Goal: Information Seeking & Learning: Learn about a topic

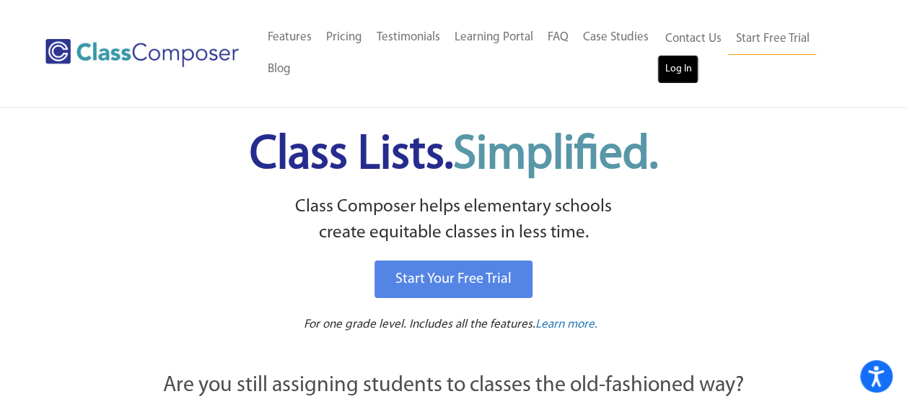
click at [677, 72] on link "Log In" at bounding box center [677, 69] width 41 height 29
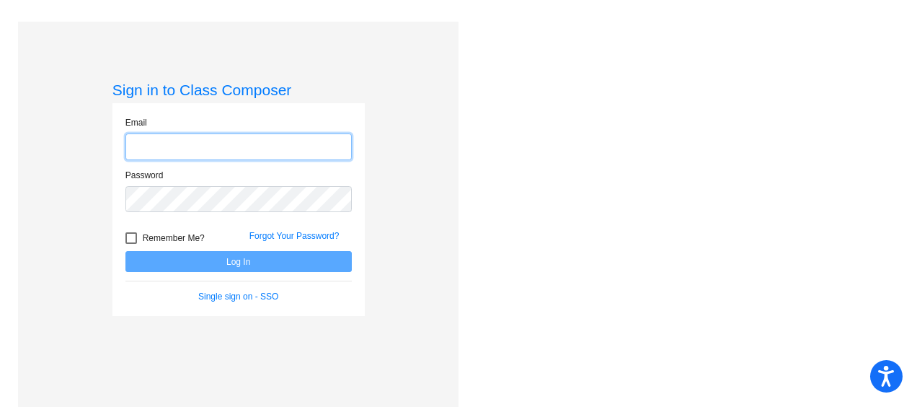
type input "[PERSON_NAME][EMAIL_ADDRESS][PERSON_NAME][DOMAIN_NAME]"
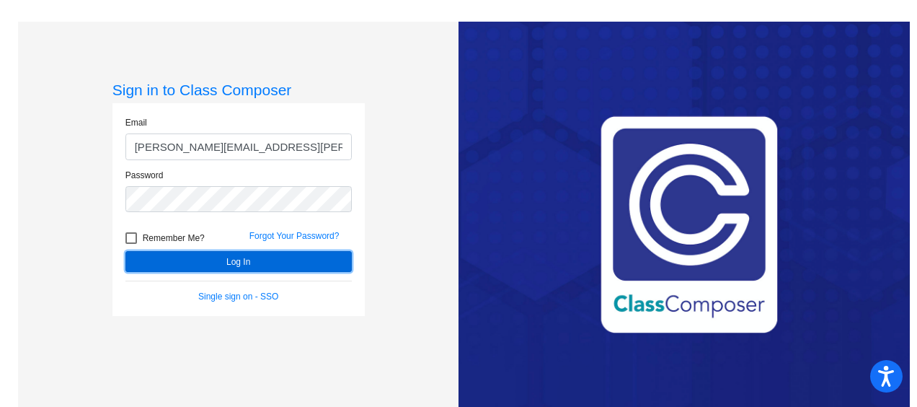
click at [297, 263] on button "Log In" at bounding box center [239, 261] width 226 height 21
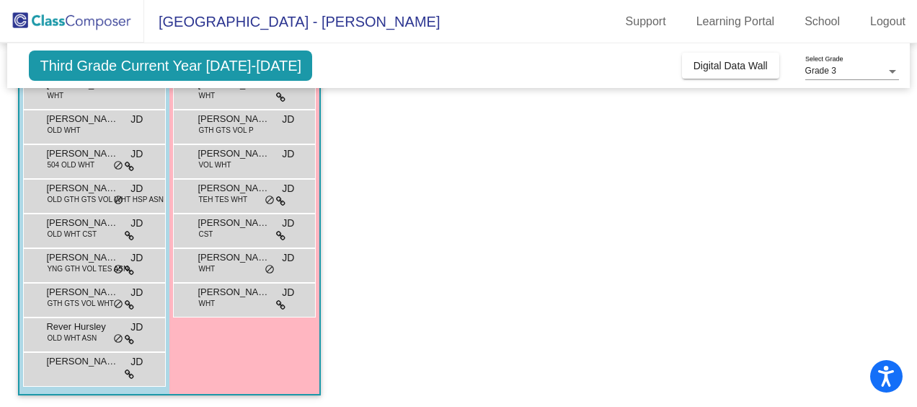
scroll to position [228, 0]
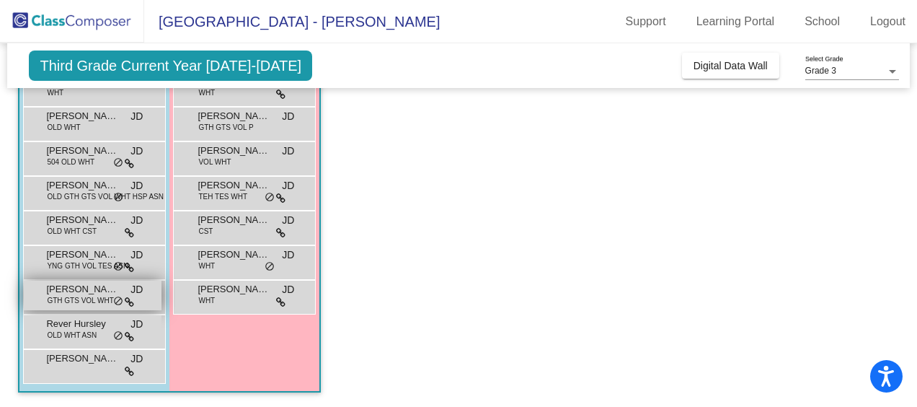
click at [85, 306] on div "[PERSON_NAME] GTH GTS VOL WHT JD lock do_not_disturb_alt" at bounding box center [93, 296] width 138 height 30
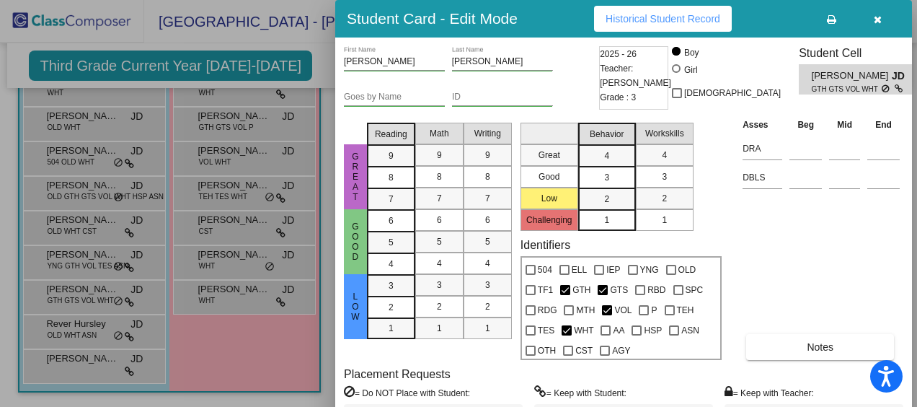
click at [695, 24] on span "Historical Student Record" at bounding box center [663, 19] width 115 height 12
click at [262, 349] on div at bounding box center [458, 203] width 917 height 407
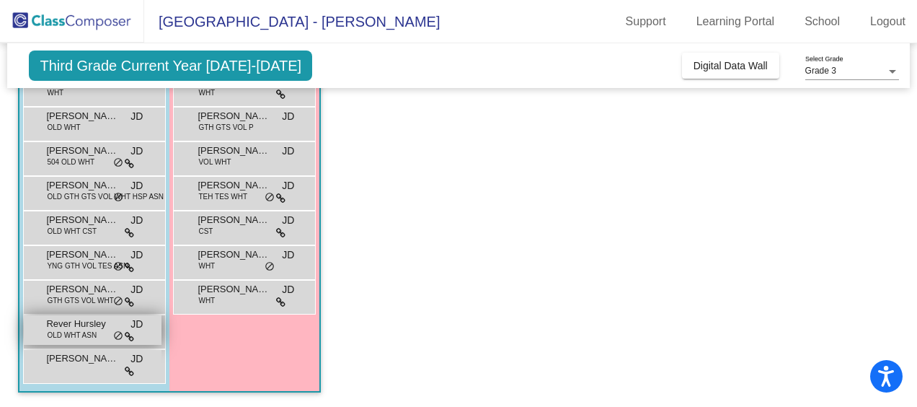
click at [89, 338] on span "OLD WHT ASN" at bounding box center [72, 335] width 50 height 11
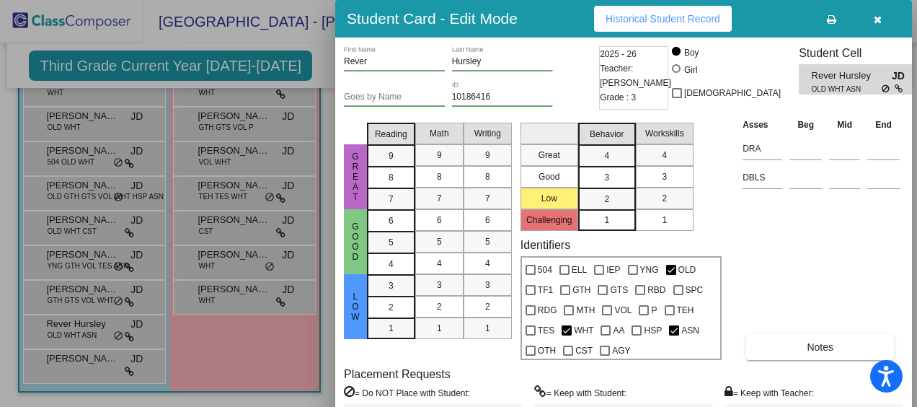
click at [699, 25] on button "Historical Student Record" at bounding box center [663, 19] width 138 height 26
click at [268, 343] on div at bounding box center [458, 203] width 917 height 407
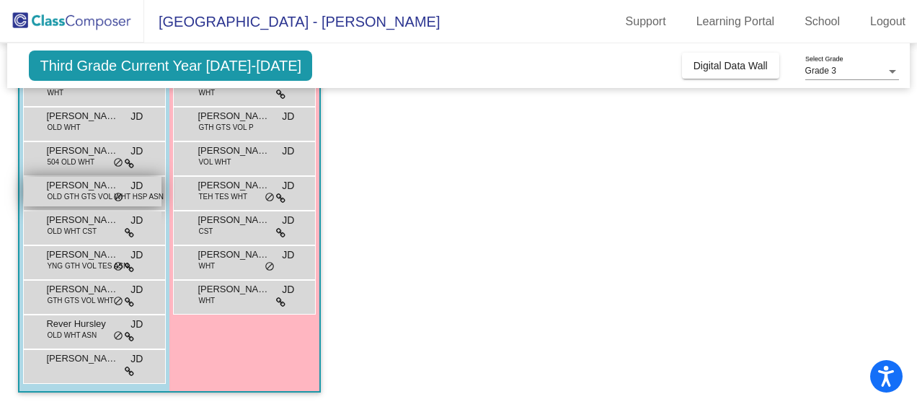
click at [102, 189] on span "Jackson Levesque" at bounding box center [82, 185] width 72 height 14
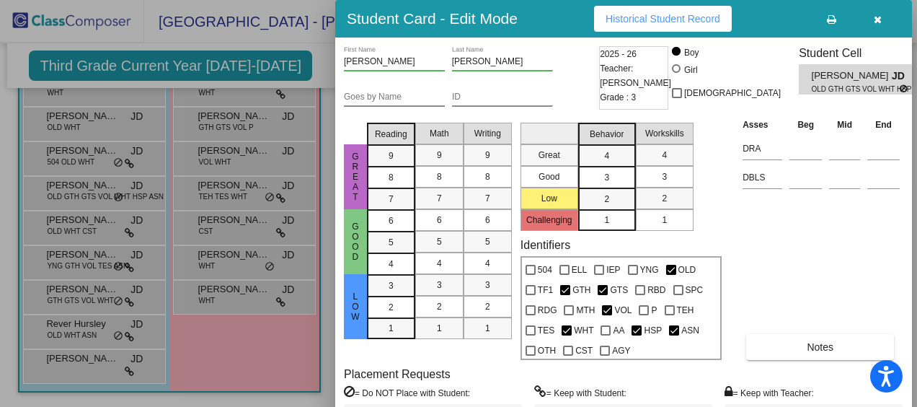
click at [766, 267] on div "Asses Beg Mid End DRA DBLS Notes" at bounding box center [821, 238] width 164 height 243
click at [678, 17] on span "Historical Student Record" at bounding box center [663, 19] width 115 height 12
click at [245, 304] on div at bounding box center [458, 203] width 917 height 407
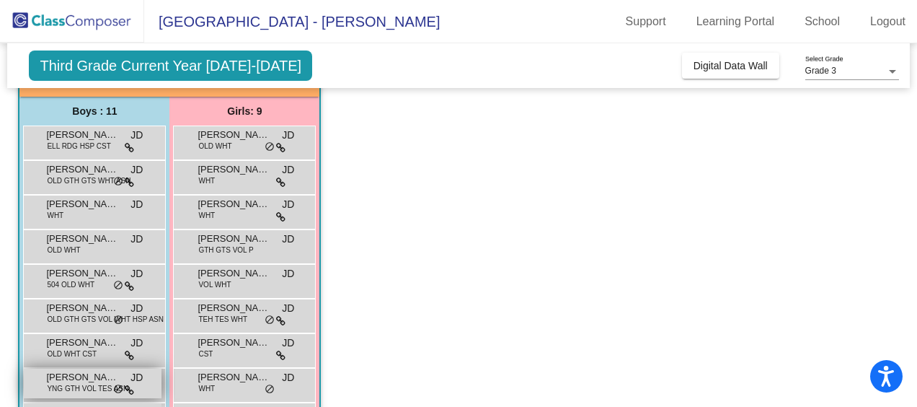
scroll to position [84, 0]
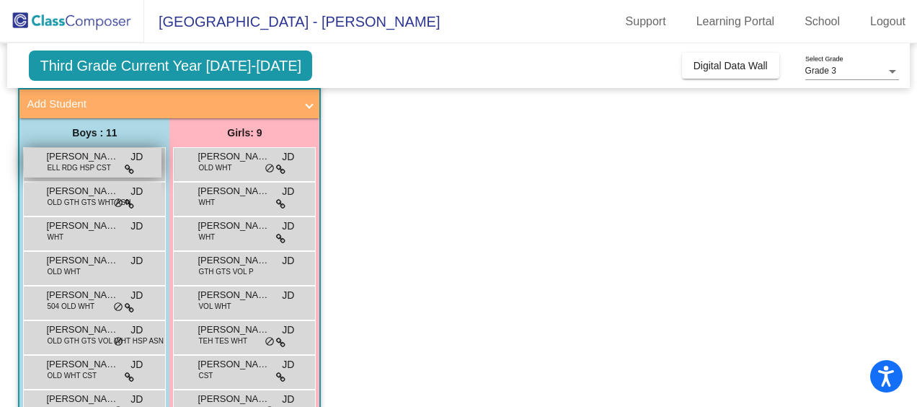
click at [95, 170] on span "ELL RDG HSP CST" at bounding box center [78, 167] width 63 height 11
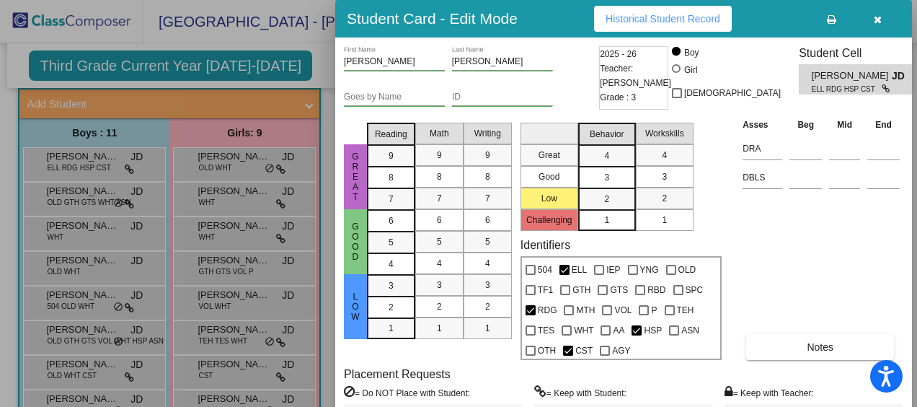
click at [632, 27] on button "Historical Student Record" at bounding box center [663, 19] width 138 height 26
click at [255, 112] on div at bounding box center [458, 203] width 917 height 407
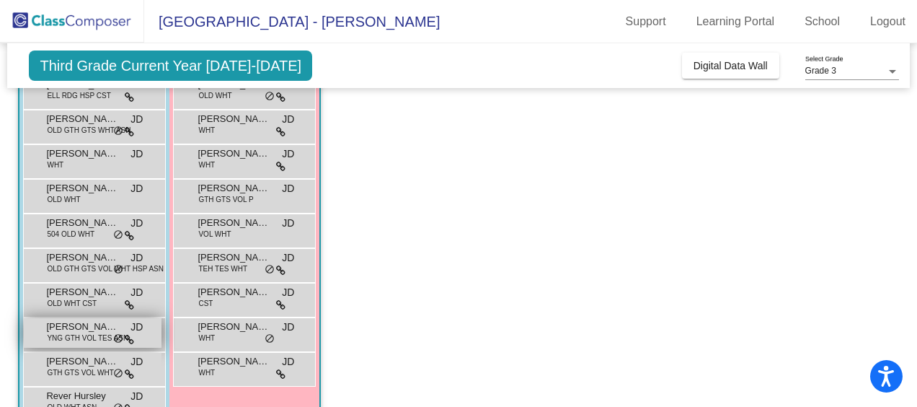
scroll to position [228, 0]
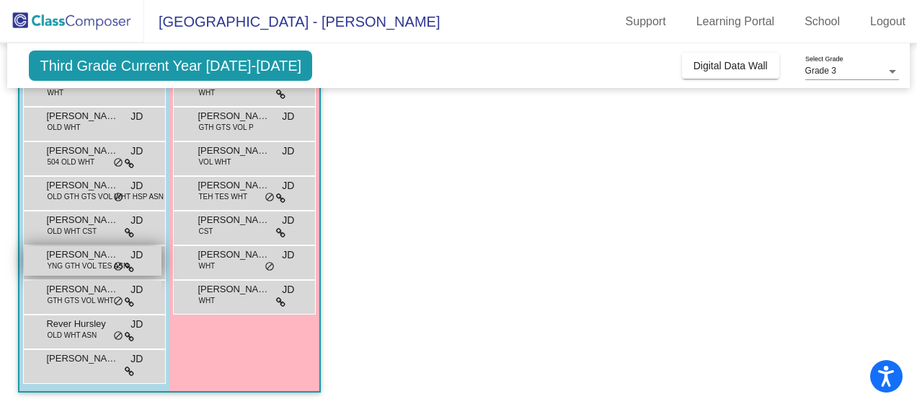
click at [95, 258] on span "Leo Yang" at bounding box center [82, 254] width 72 height 14
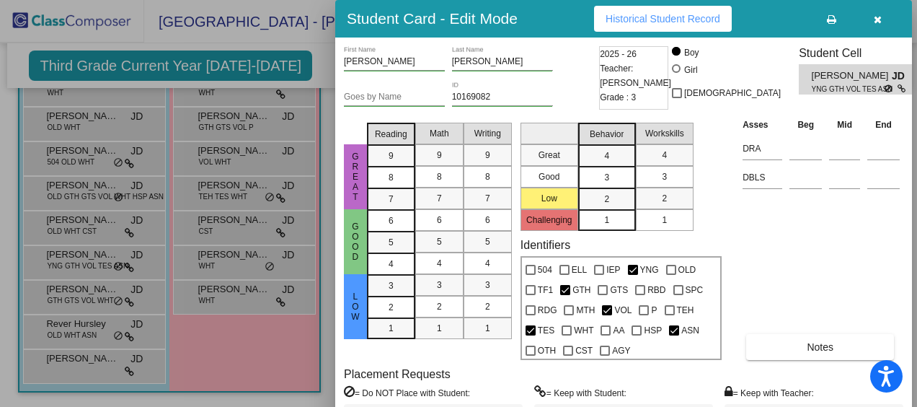
click at [677, 14] on span "Historical Student Record" at bounding box center [663, 19] width 115 height 12
click at [195, 232] on div at bounding box center [458, 203] width 917 height 407
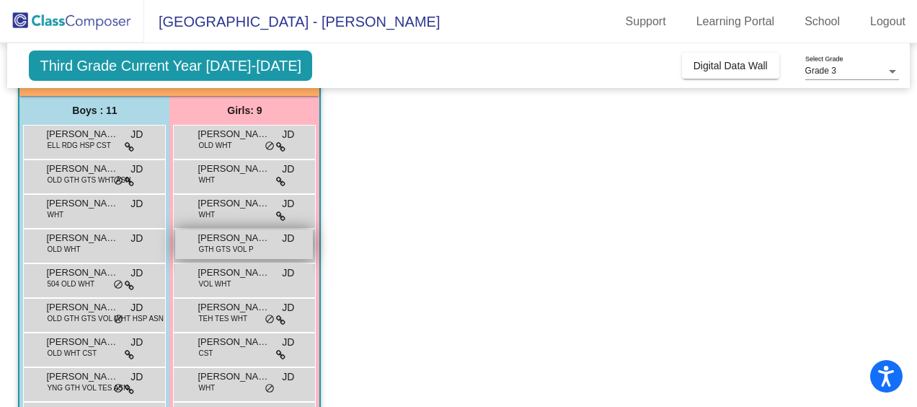
scroll to position [84, 0]
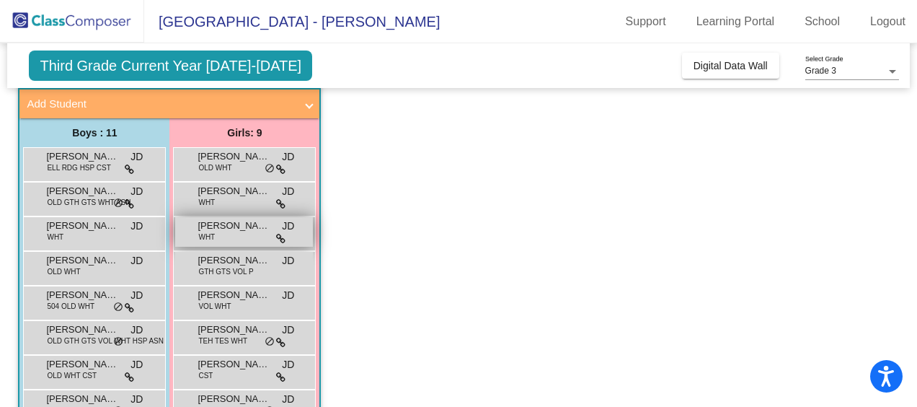
click at [232, 238] on div "Elinor Hege WHT JD lock do_not_disturb_alt" at bounding box center [244, 232] width 138 height 30
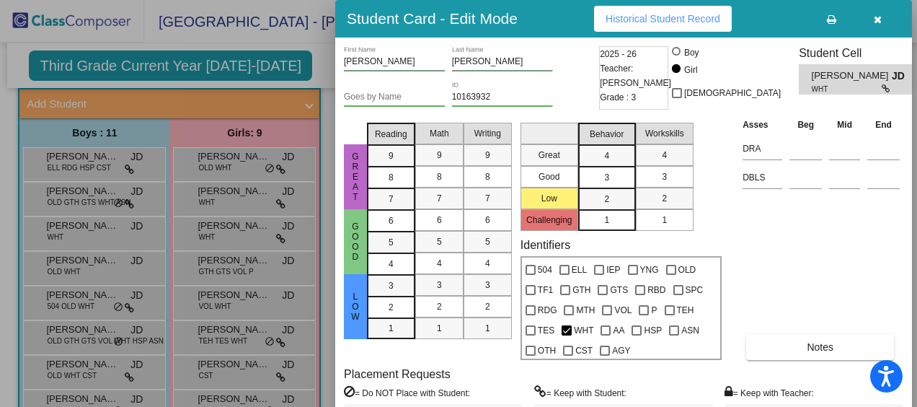
click at [664, 10] on button "Historical Student Record" at bounding box center [663, 19] width 138 height 26
click at [242, 283] on div at bounding box center [458, 203] width 917 height 407
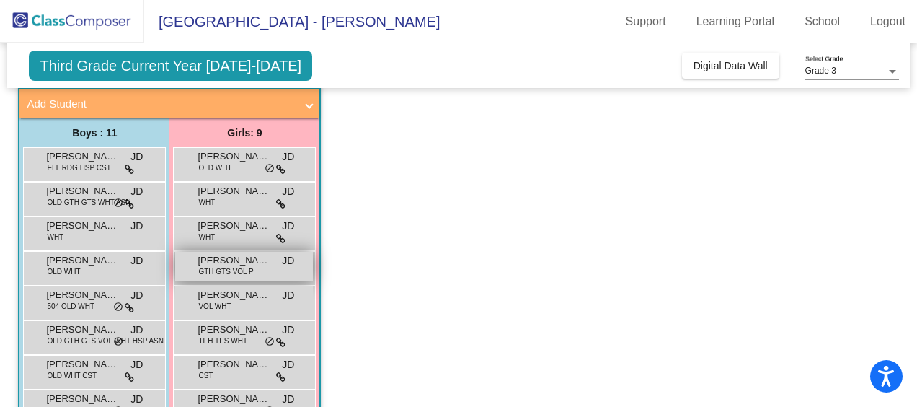
click at [258, 276] on div "Emilia Martindale GTH GTS VOL P JD lock do_not_disturb_alt" at bounding box center [244, 267] width 138 height 30
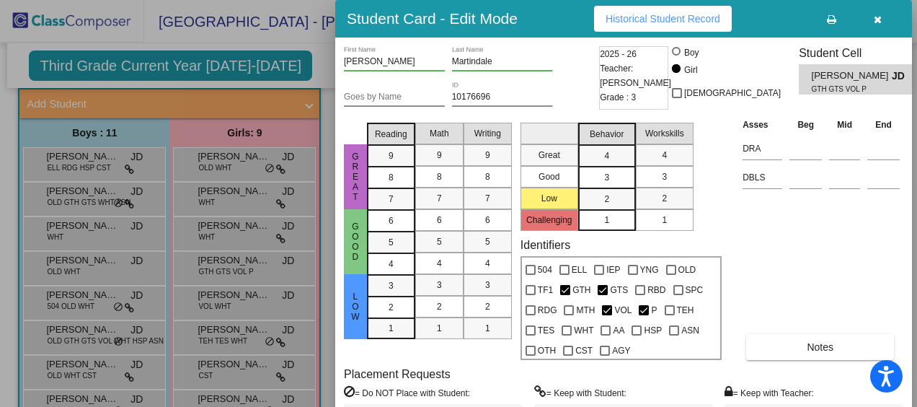
click at [649, 20] on span "Historical Student Record" at bounding box center [663, 19] width 115 height 12
click at [297, 268] on div at bounding box center [458, 203] width 917 height 407
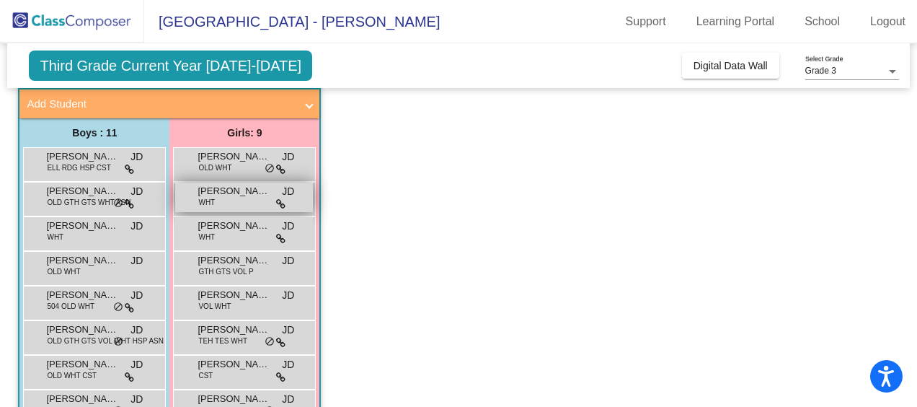
click at [237, 202] on div "Claire Paretta WHT JD lock do_not_disturb_alt" at bounding box center [244, 197] width 138 height 30
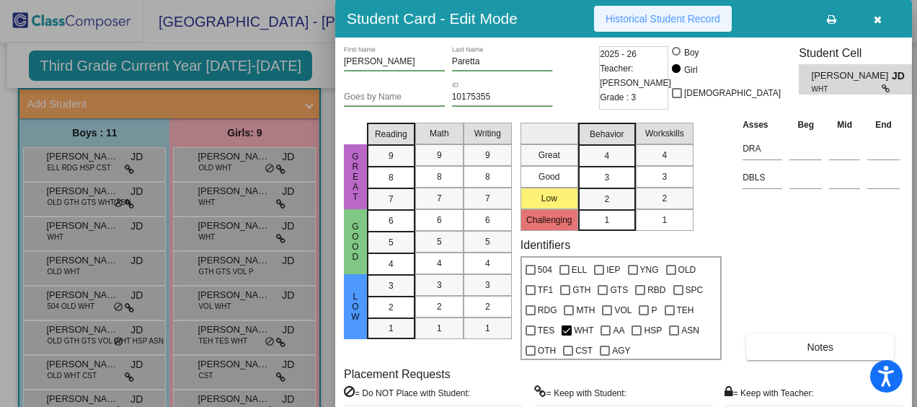
click at [643, 23] on span "Historical Student Record" at bounding box center [663, 19] width 115 height 12
click at [235, 173] on div at bounding box center [458, 203] width 917 height 407
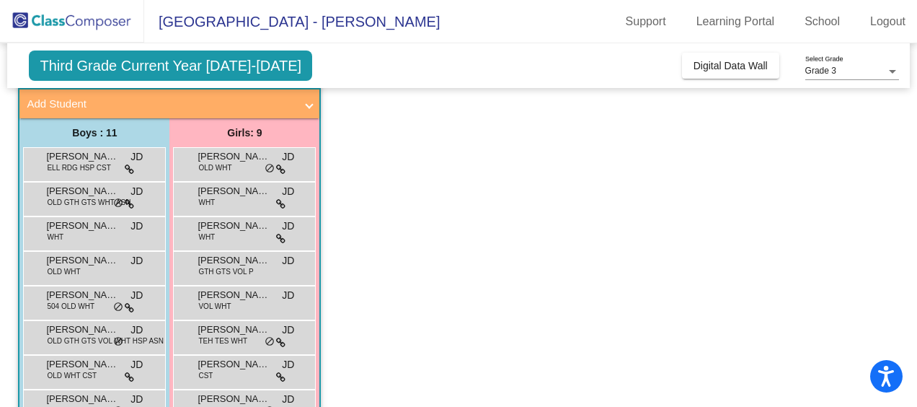
click at [446, 189] on app-classroom "Class 6 - Jenny Dao picture_as_pdf Jenny Dao Add Student First Name Last Name S…" at bounding box center [458, 302] width 881 height 498
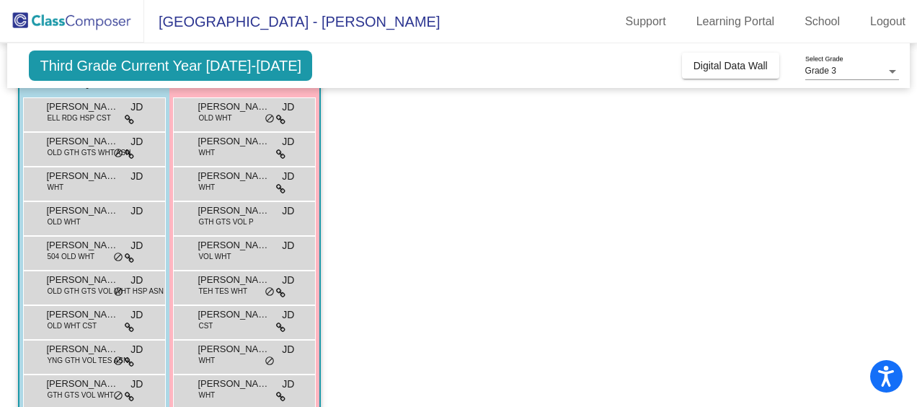
scroll to position [156, 0]
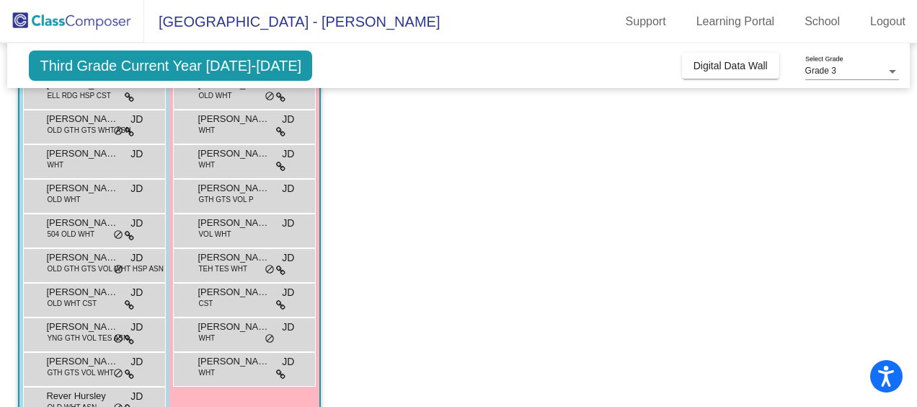
click at [386, 284] on app-classroom "Class 6 - Jenny Dao picture_as_pdf Jenny Dao Add Student First Name Last Name S…" at bounding box center [458, 230] width 881 height 498
click at [231, 294] on span "Gigi Watts" at bounding box center [234, 292] width 72 height 14
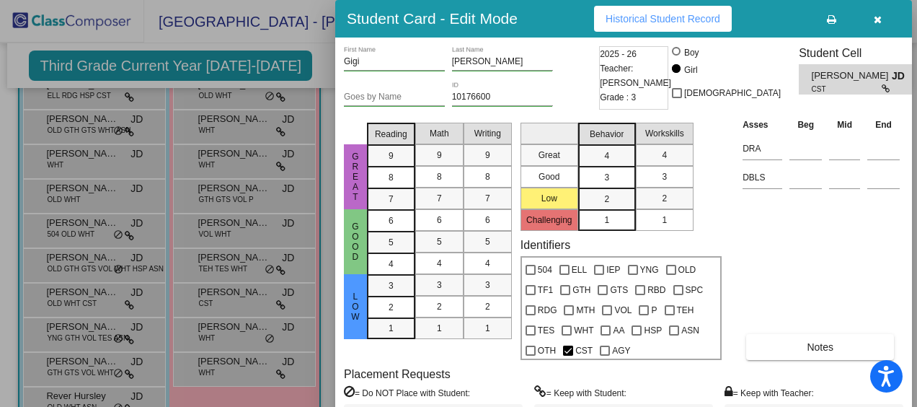
click at [696, 14] on span "Historical Student Record" at bounding box center [663, 19] width 115 height 12
click at [239, 167] on div at bounding box center [458, 203] width 917 height 407
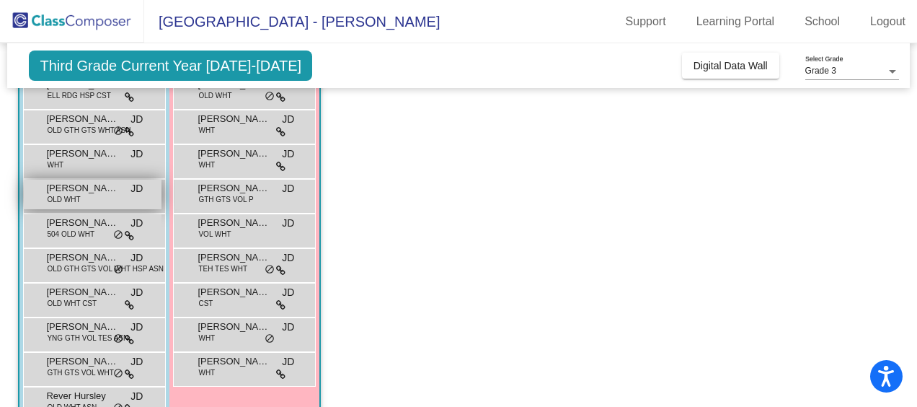
click at [89, 199] on div "Gilad Sack OLD WHT JD lock do_not_disturb_alt" at bounding box center [93, 195] width 138 height 30
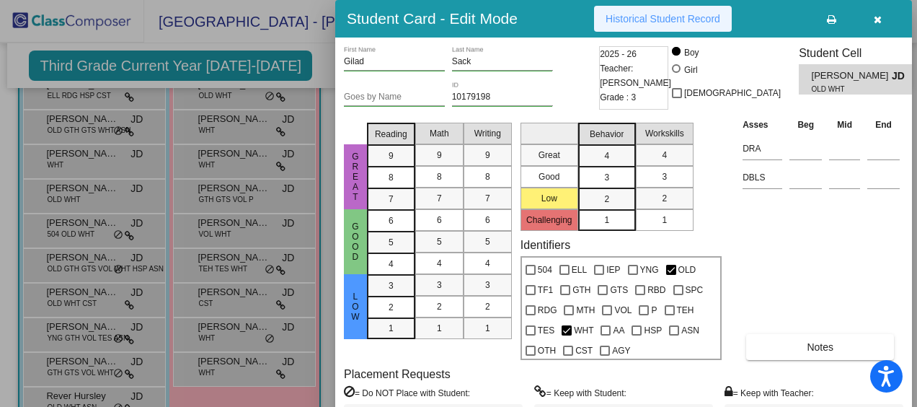
click at [700, 17] on span "Historical Student Record" at bounding box center [663, 19] width 115 height 12
click at [203, 185] on div at bounding box center [458, 203] width 917 height 407
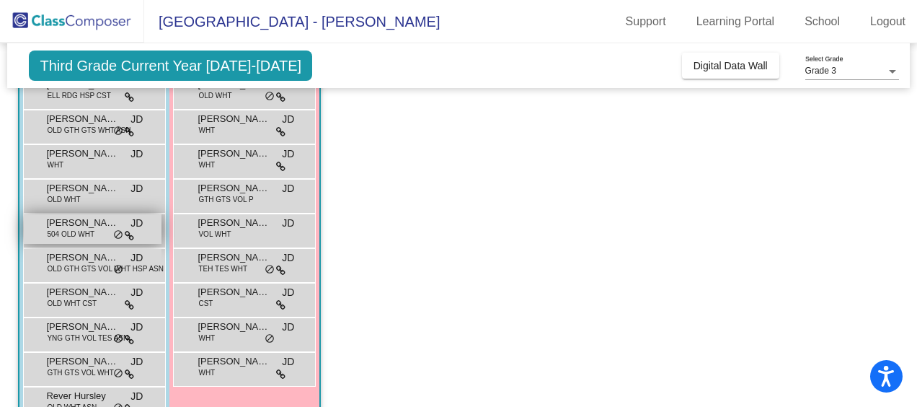
click at [89, 231] on span "504 OLD WHT" at bounding box center [71, 234] width 48 height 11
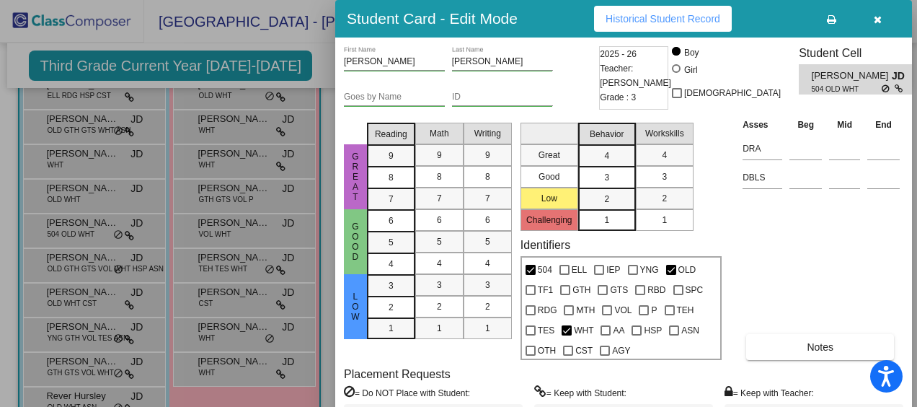
click at [683, 20] on span "Historical Student Record" at bounding box center [663, 19] width 115 height 12
click at [214, 281] on div at bounding box center [458, 203] width 917 height 407
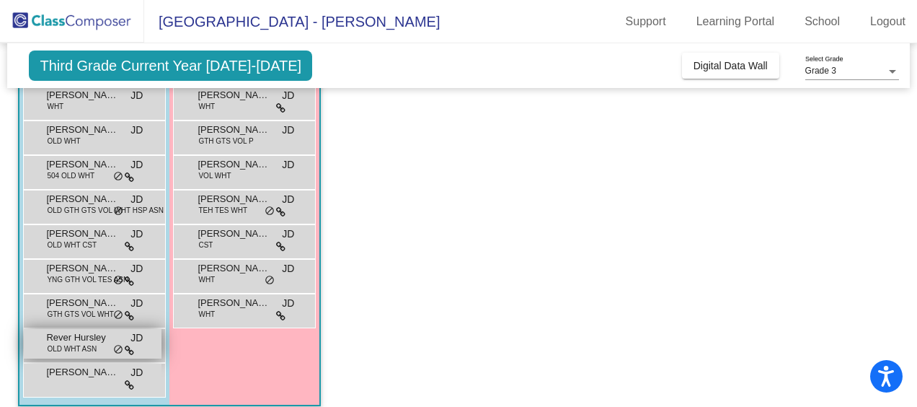
scroll to position [228, 0]
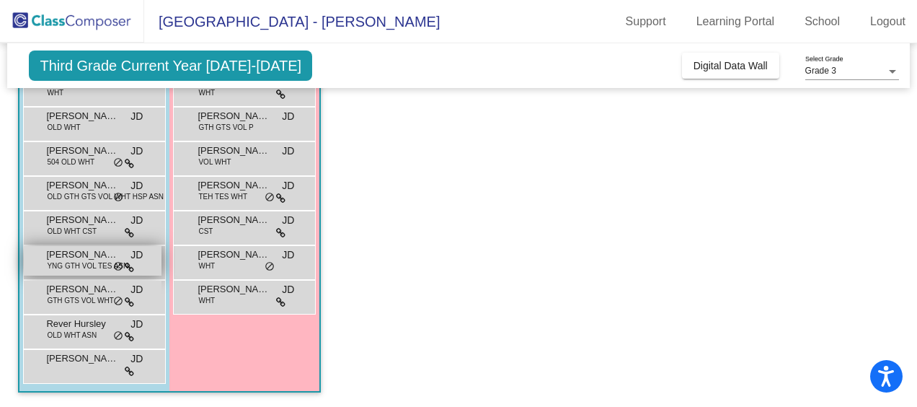
click at [89, 260] on span "YNG GTH VOL TES ASN" at bounding box center [88, 265] width 82 height 11
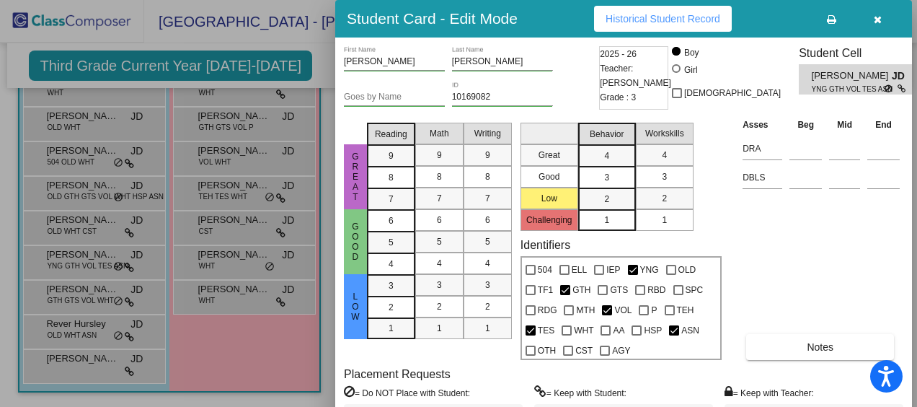
click at [701, 17] on span "Historical Student Record" at bounding box center [663, 19] width 115 height 12
click at [122, 192] on div at bounding box center [458, 203] width 917 height 407
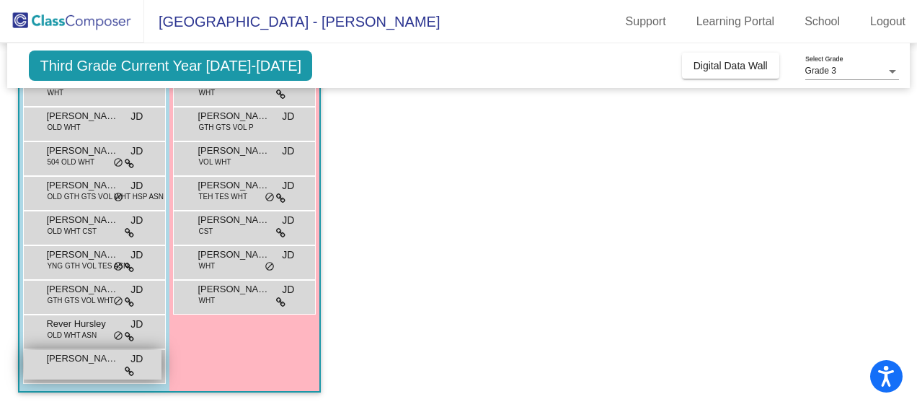
click at [97, 365] on div "Shreyas Sreedil JD lock do_not_disturb_alt" at bounding box center [93, 365] width 138 height 30
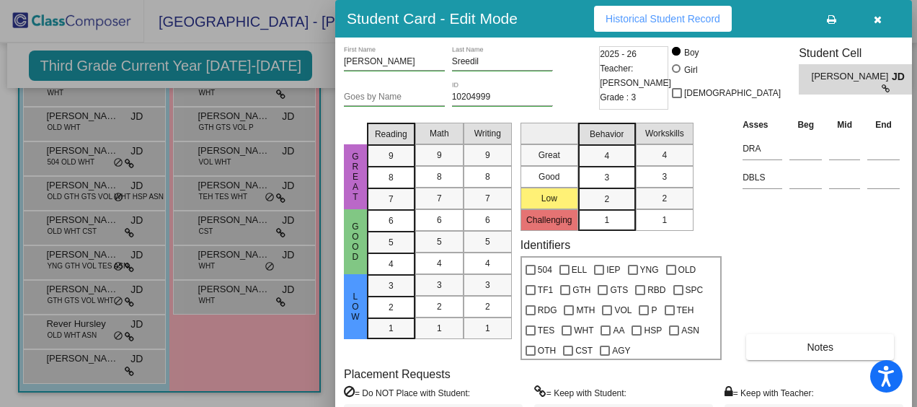
click at [641, 22] on span "Historical Student Record" at bounding box center [663, 19] width 115 height 12
click at [224, 304] on div at bounding box center [458, 203] width 917 height 407
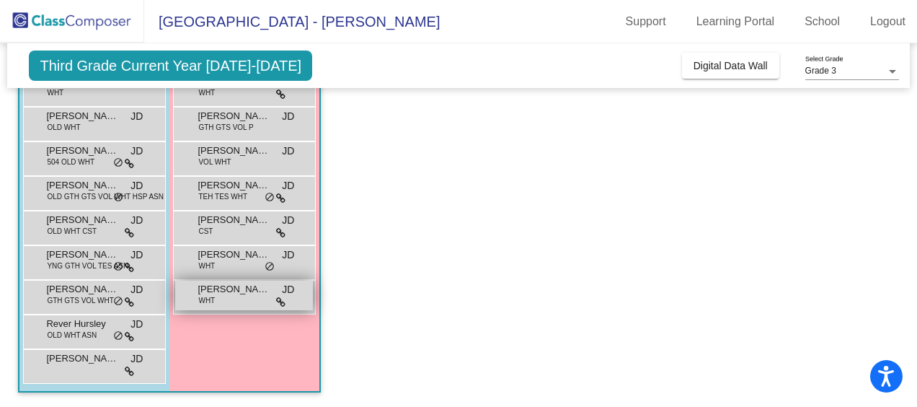
click at [224, 300] on div "Shelby Seibel WHT JD lock do_not_disturb_alt" at bounding box center [244, 296] width 138 height 30
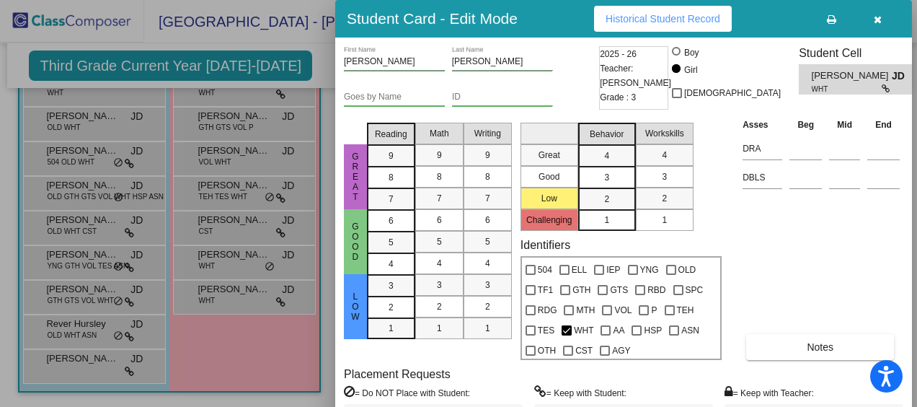
click at [628, 32] on div "Student Card - Edit Mode Historical Student Record" at bounding box center [623, 19] width 577 height 38
click at [629, 19] on span "Historical Student Record" at bounding box center [663, 19] width 115 height 12
click at [263, 328] on div at bounding box center [458, 203] width 917 height 407
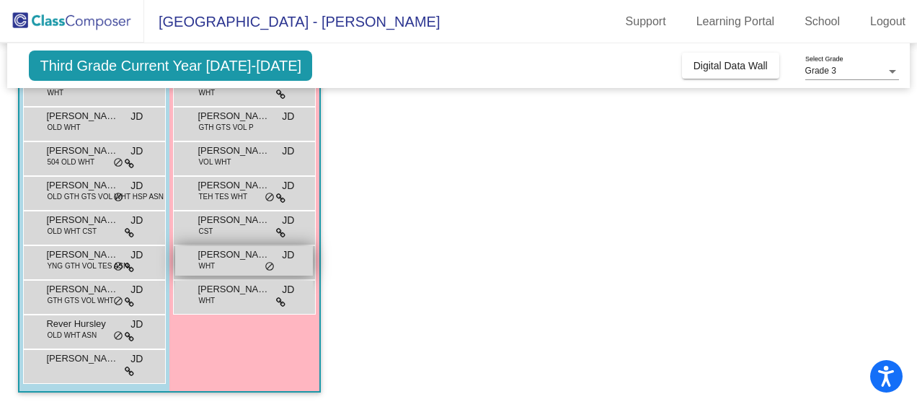
click at [247, 264] on div "Mabry Davidson WHT JD lock do_not_disturb_alt" at bounding box center [244, 261] width 138 height 30
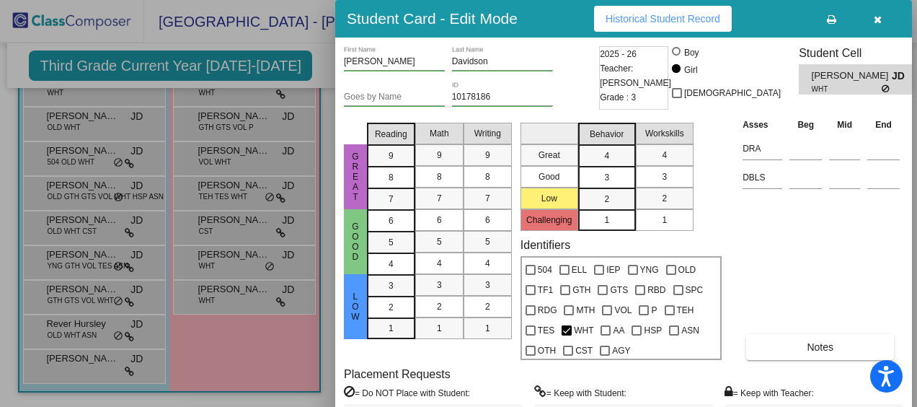
click at [625, 20] on span "Historical Student Record" at bounding box center [663, 19] width 115 height 12
click at [335, 294] on div "Mabry First Name Davidson Last Name Goes by Name 10178186 ID 2025 - 26 Teacher:…" at bounding box center [623, 260] width 577 height 445
click at [319, 285] on div at bounding box center [458, 203] width 917 height 407
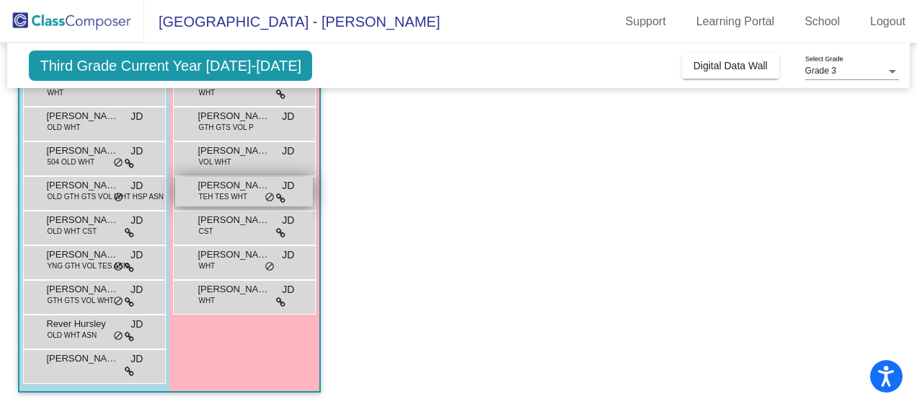
click at [255, 193] on div "Emy Kelly TEH TES WHT JD lock do_not_disturb_alt" at bounding box center [244, 192] width 138 height 30
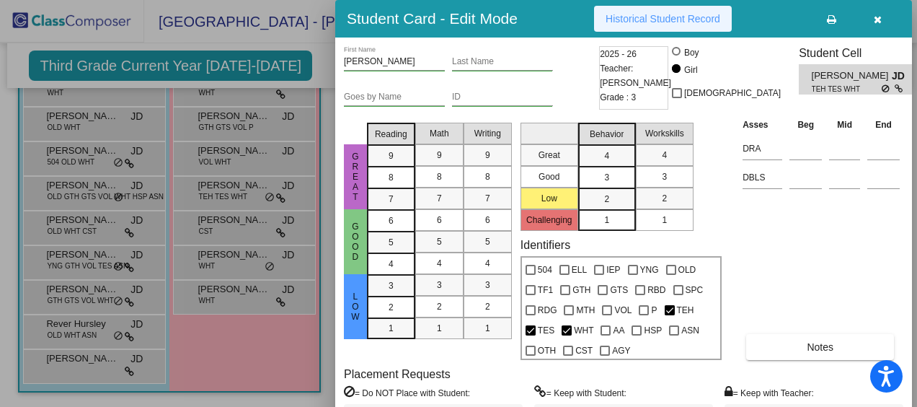
click at [638, 25] on button "Historical Student Record" at bounding box center [663, 19] width 138 height 26
click at [218, 252] on div at bounding box center [458, 203] width 917 height 407
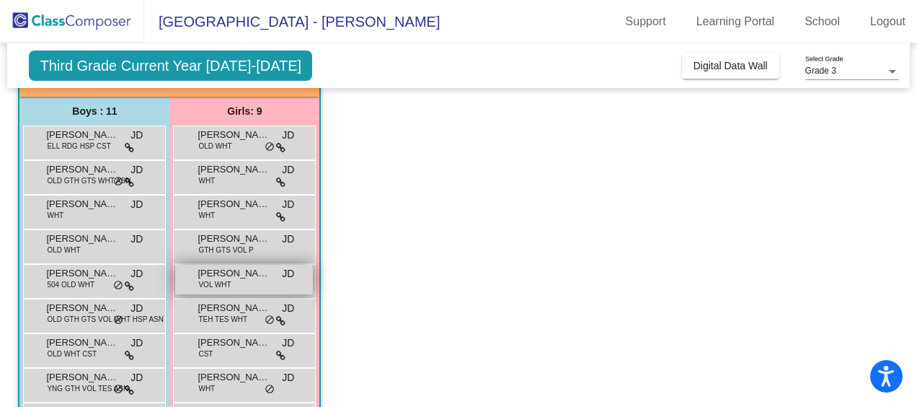
scroll to position [84, 0]
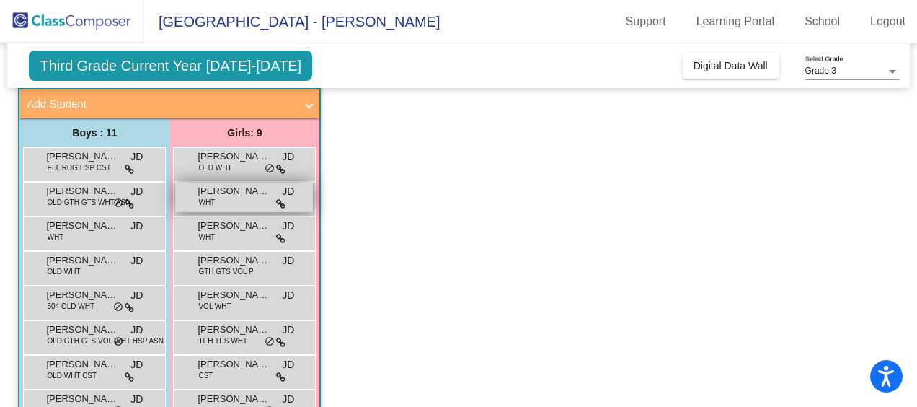
click at [233, 198] on div "Claire Paretta WHT JD lock do_not_disturb_alt" at bounding box center [244, 197] width 138 height 30
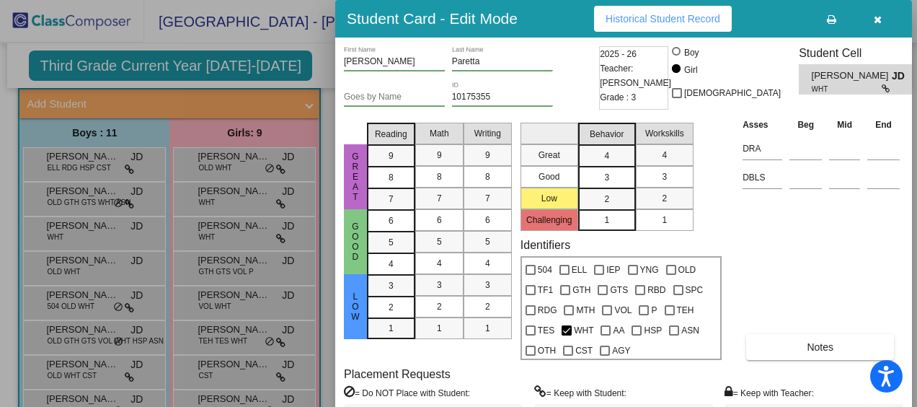
click at [252, 169] on div at bounding box center [458, 203] width 917 height 407
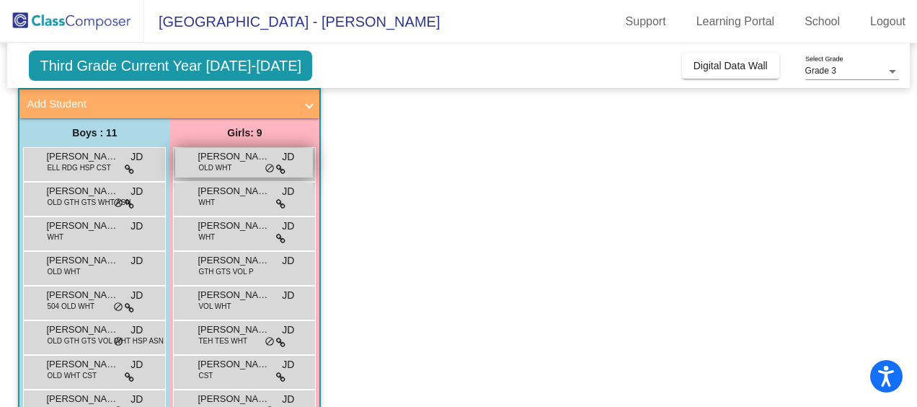
click at [249, 163] on div "Bellamy Schultz OLD WHT JD lock do_not_disturb_alt" at bounding box center [244, 163] width 138 height 30
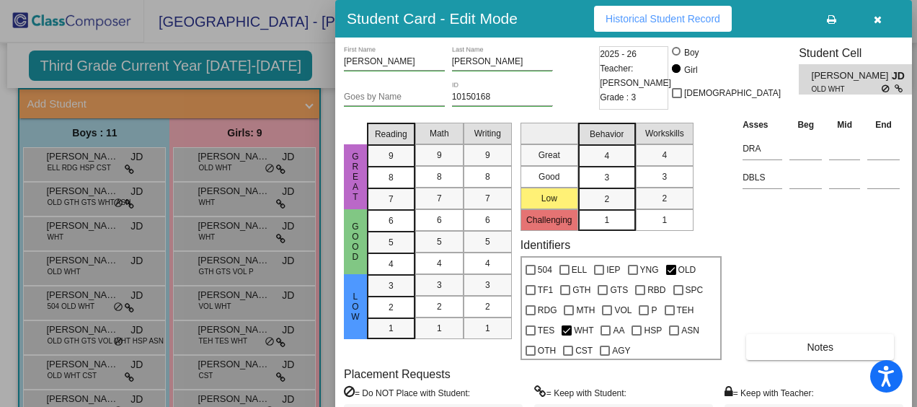
click at [699, 17] on span "Historical Student Record" at bounding box center [663, 19] width 115 height 12
click at [285, 177] on div at bounding box center [458, 203] width 917 height 407
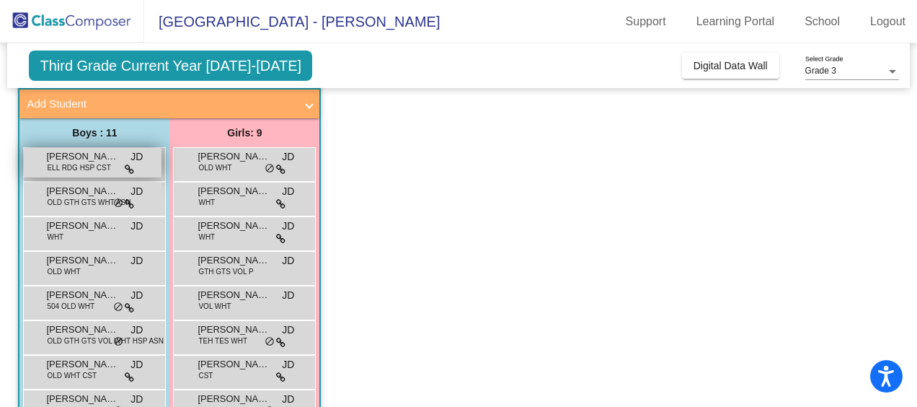
click at [95, 159] on span "Alan Ayala" at bounding box center [82, 156] width 72 height 14
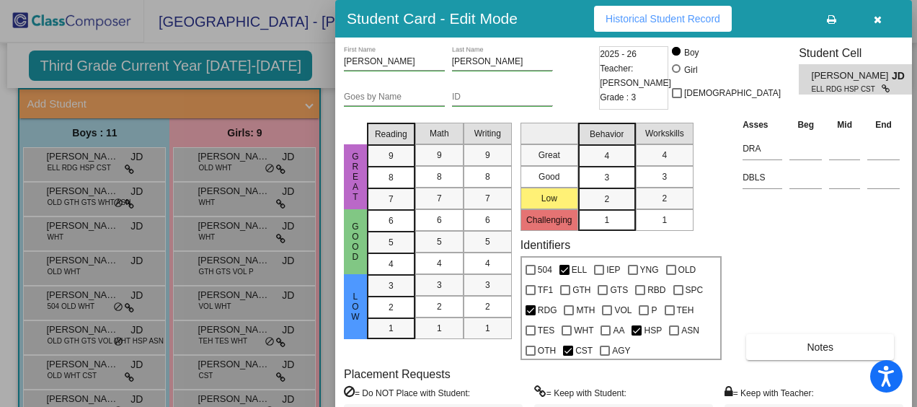
click at [254, 189] on div at bounding box center [458, 203] width 917 height 407
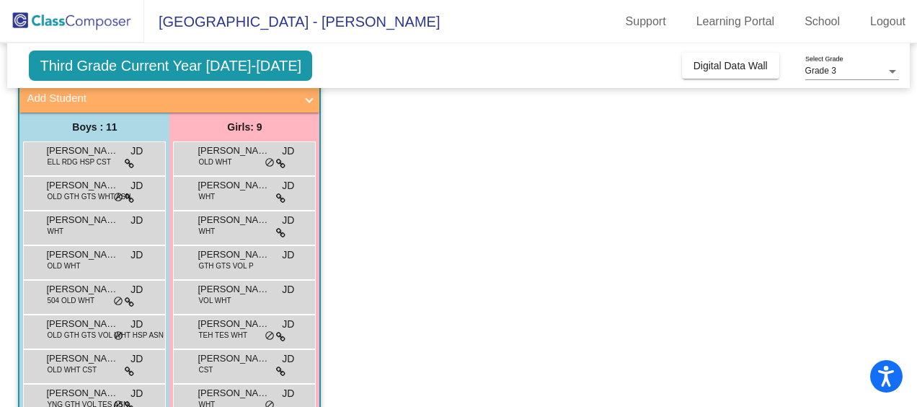
scroll to position [0, 0]
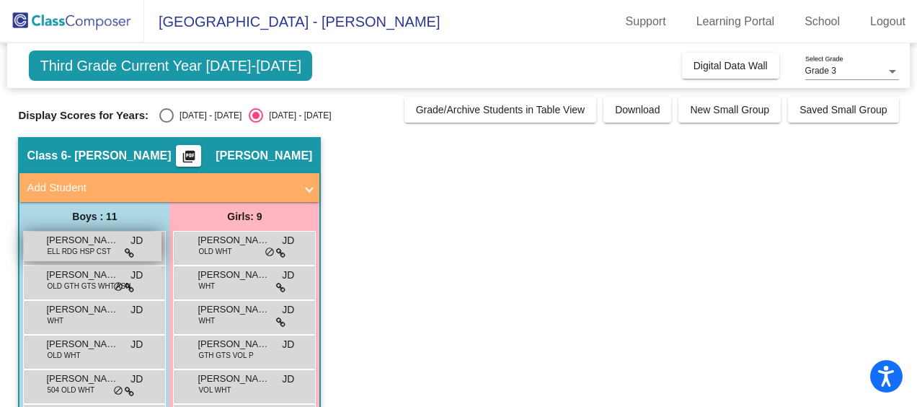
click at [89, 241] on span "Alan Ayala" at bounding box center [82, 240] width 72 height 14
